Goal: Navigation & Orientation: Find specific page/section

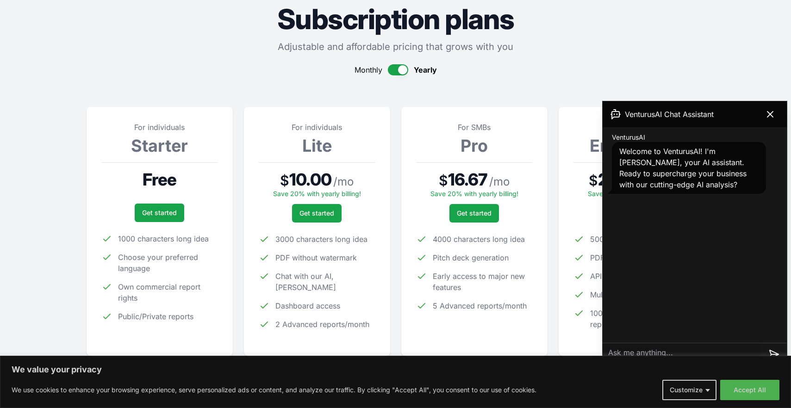
scroll to position [31, 0]
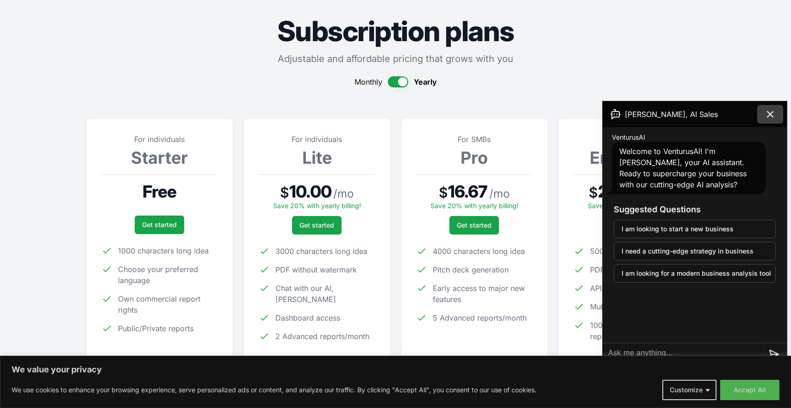
click at [772, 114] on icon at bounding box center [770, 114] width 11 height 11
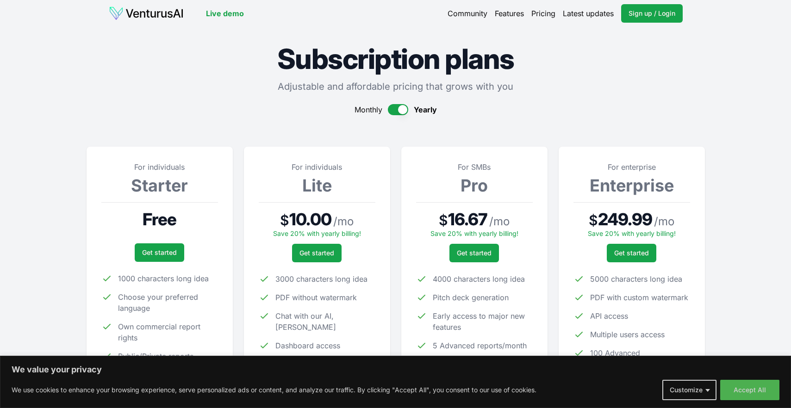
scroll to position [0, 0]
